Goal: Information Seeking & Learning: Check status

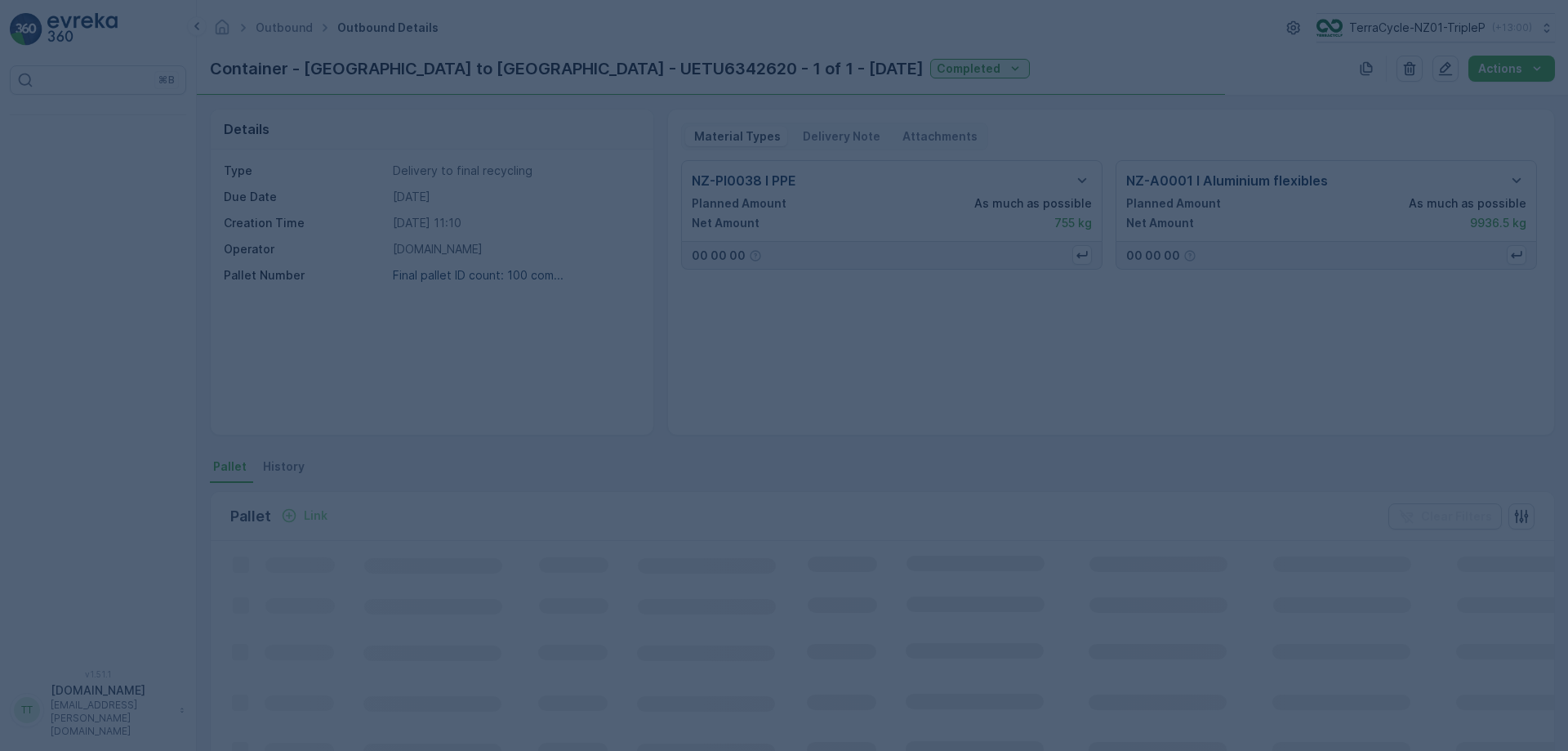
click at [100, 131] on div at bounding box center [784, 375] width 1568 height 751
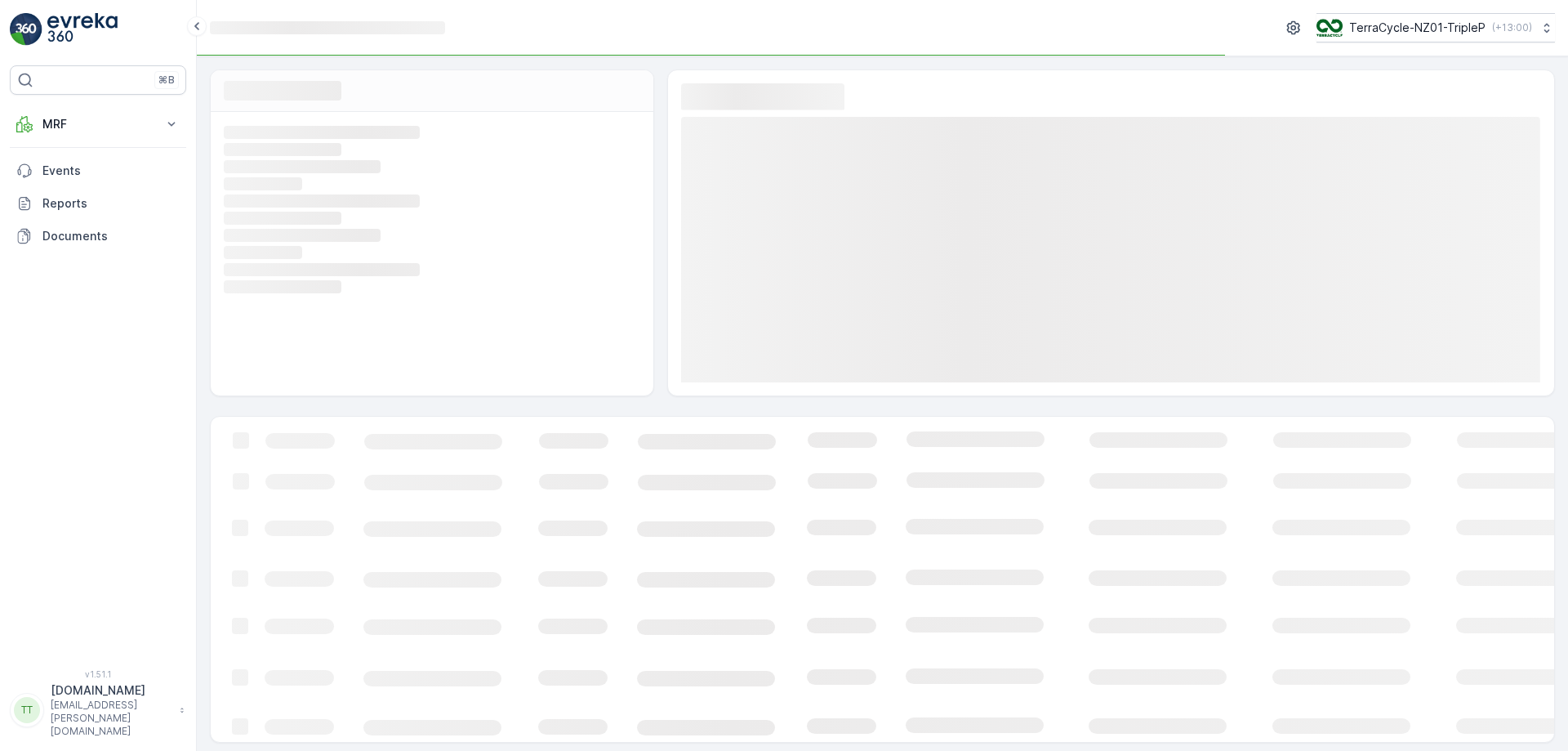
click at [1427, 31] on p "TerraCycle-NZ01-TripleP" at bounding box center [1417, 27] width 137 height 16
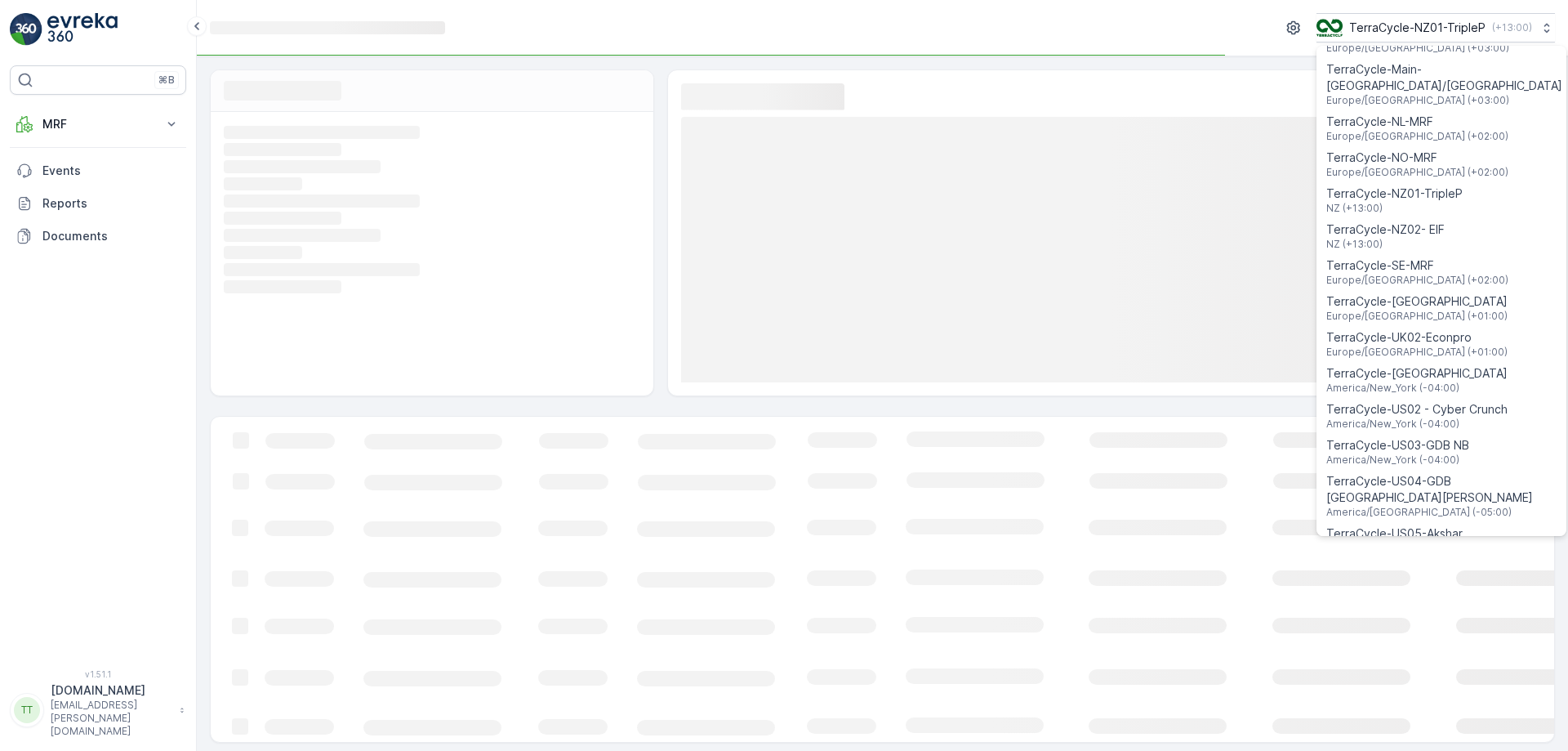
scroll to position [1174, 0]
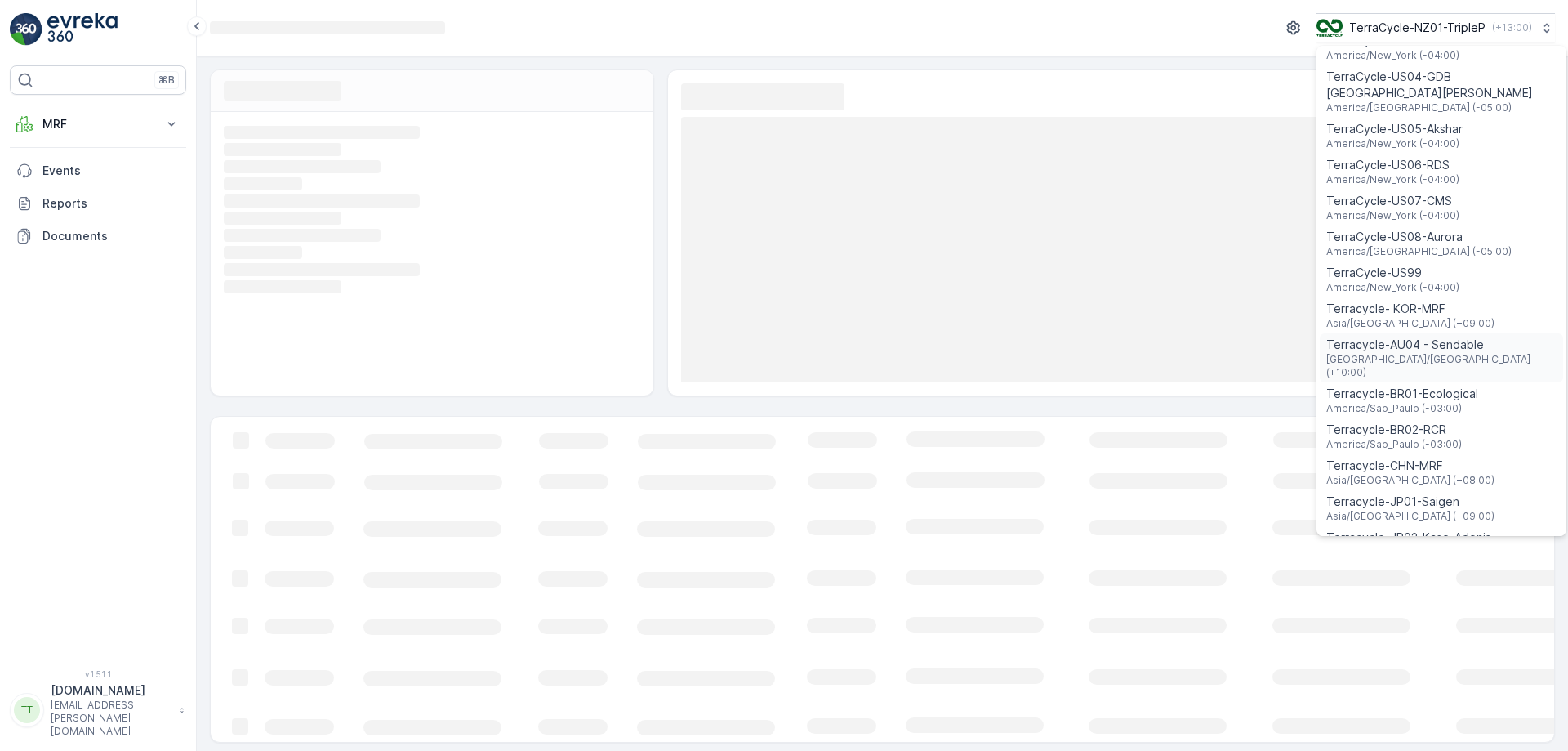
click at [1420, 337] on span "Terracycle-AU04 - Sendable" at bounding box center [1442, 345] width 231 height 16
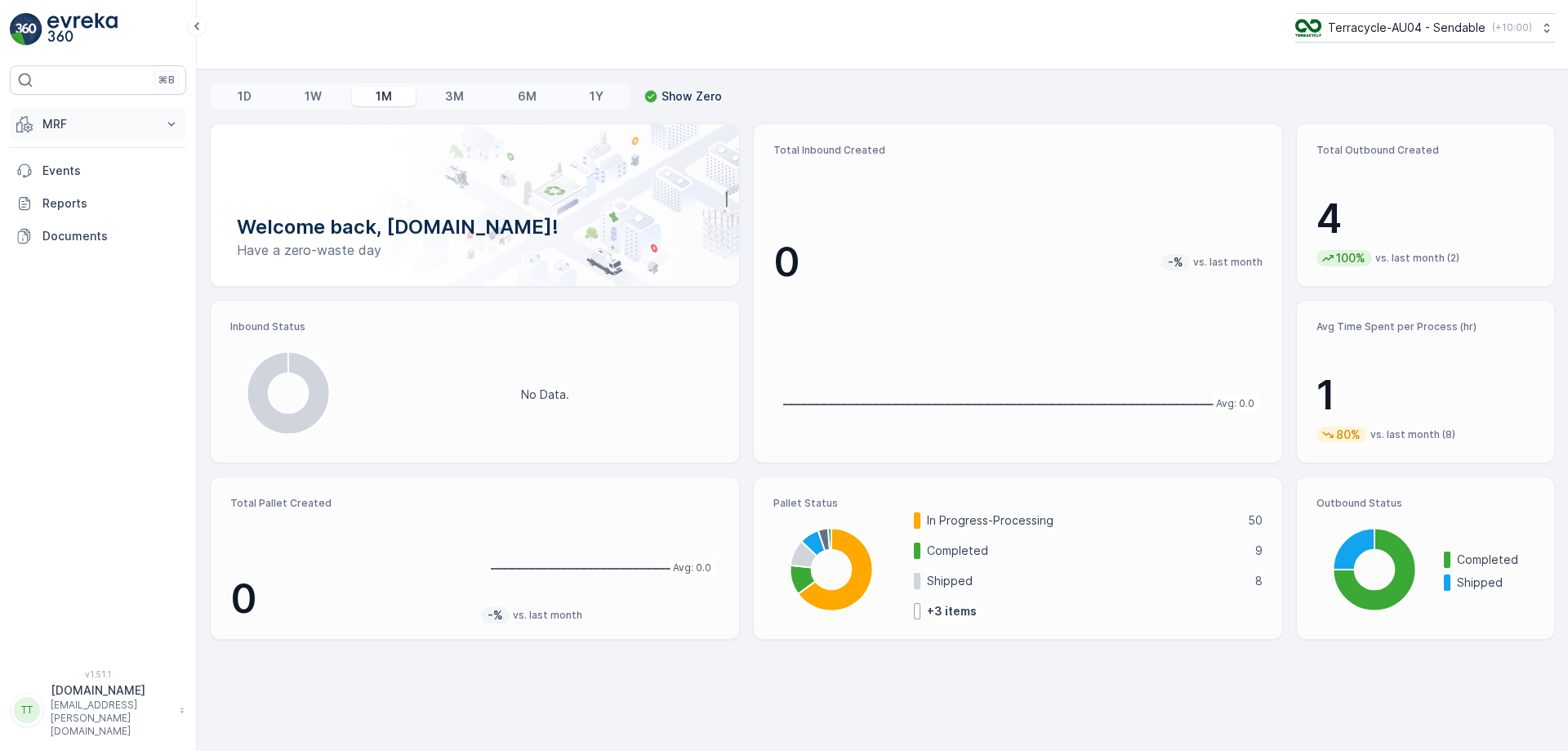
click at [105, 121] on p "MRF" at bounding box center [98, 124] width 111 height 16
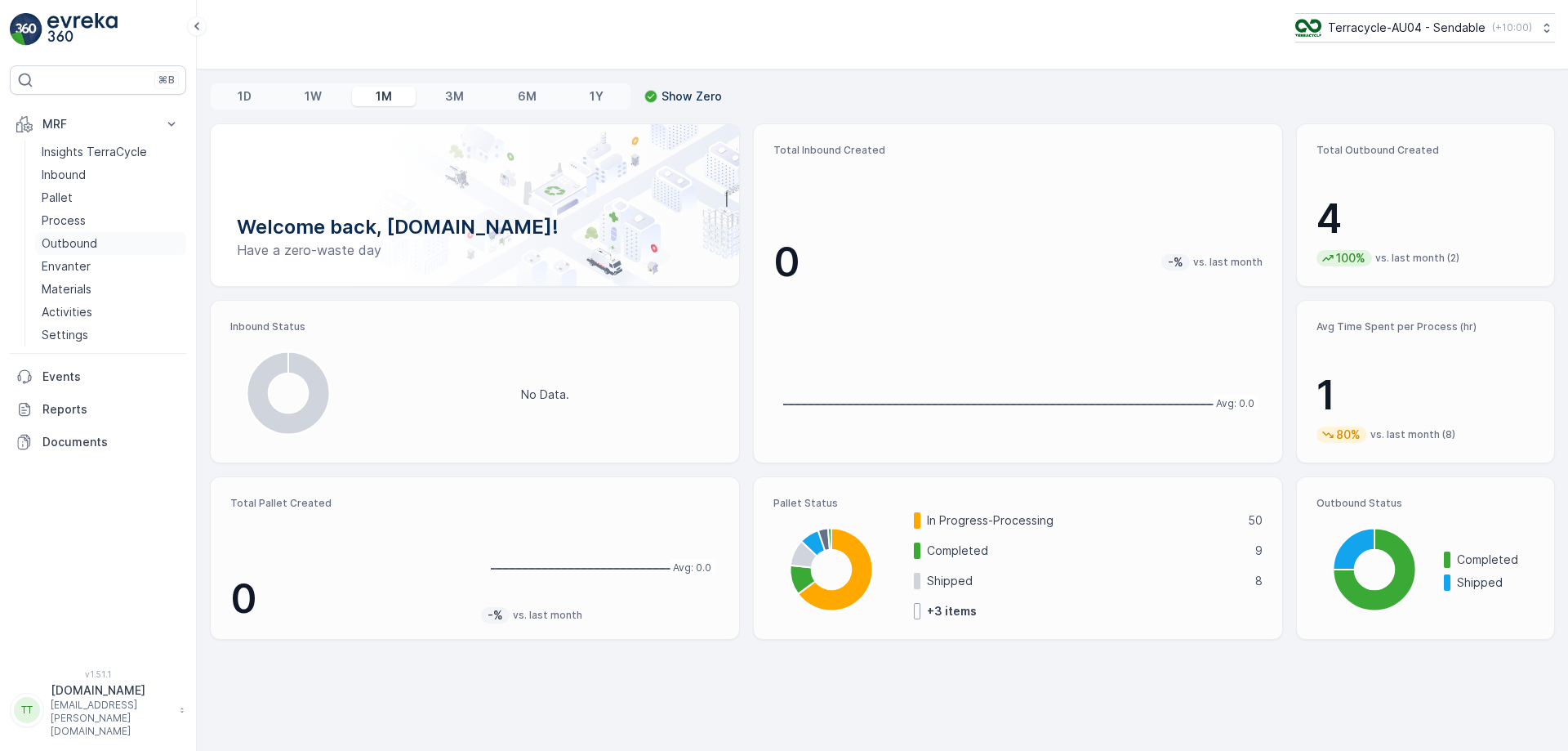
click at [86, 245] on p "Outbound" at bounding box center [69, 243] width 55 height 16
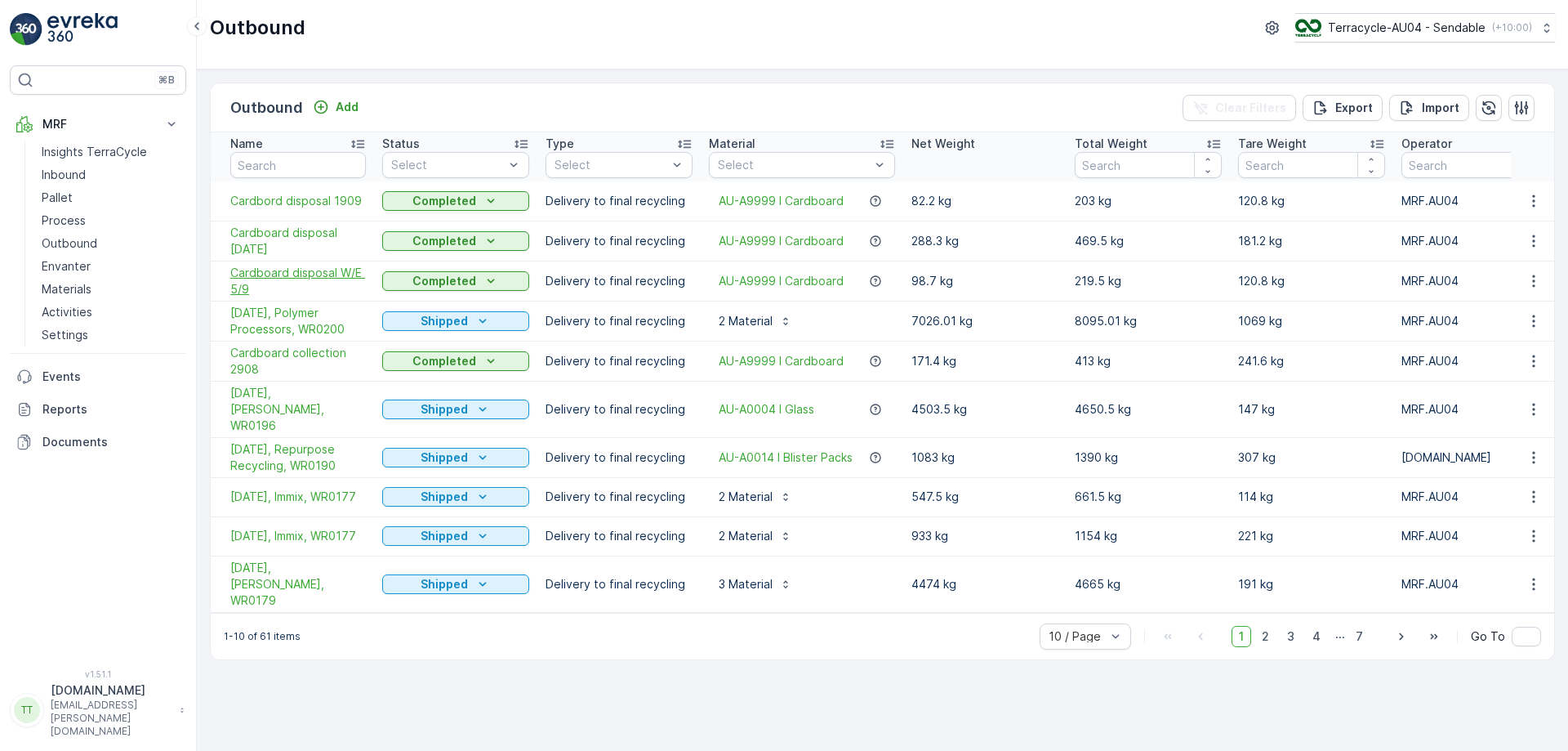
click at [308, 272] on span "Cardboard disposal W/E 5/9" at bounding box center [299, 281] width 136 height 33
click at [296, 243] on span "Cardboard disposal WE 12/09" at bounding box center [299, 241] width 136 height 33
click at [283, 204] on span "Cardbord disposal 1909" at bounding box center [299, 200] width 136 height 16
